Goal: Find specific page/section: Find specific page/section

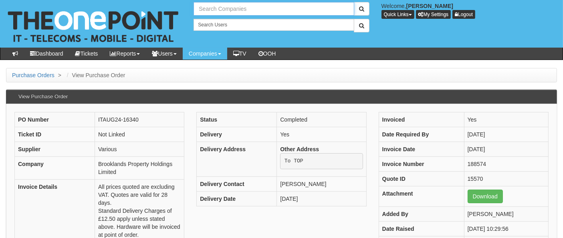
click at [228, 7] on input "text" at bounding box center [274, 9] width 160 height 14
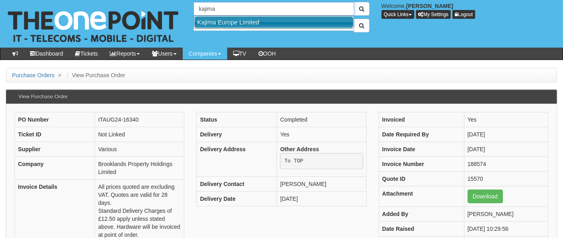
click at [225, 20] on link "Kajima Europe Limited" at bounding box center [273, 22] width 159 height 12
type input "Kajima Europe Limited"
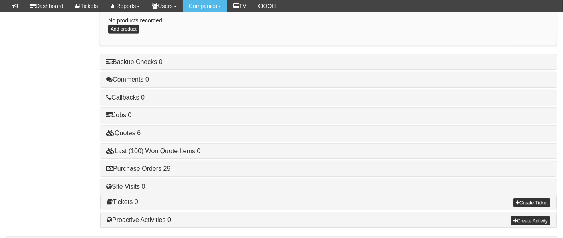
scroll to position [446, 0]
click at [161, 166] on link "Purchase Orders 29" at bounding box center [138, 169] width 64 height 7
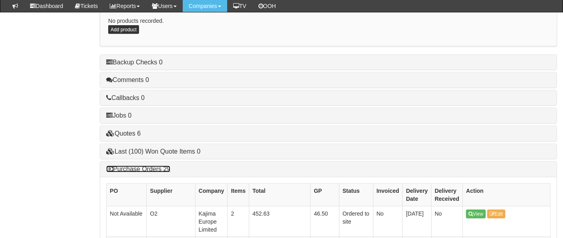
scroll to position [535, 0]
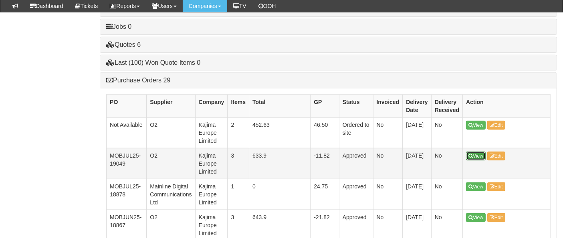
click at [480, 152] on link "View" at bounding box center [476, 156] width 20 height 9
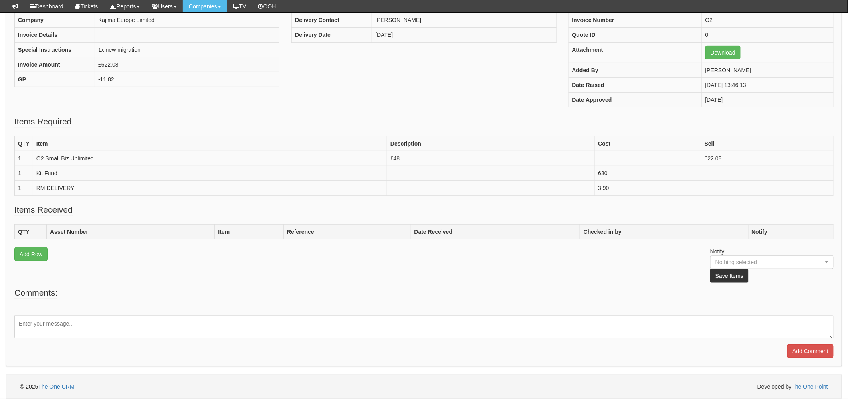
scroll to position [146, 0]
